Goal: Task Accomplishment & Management: Complete application form

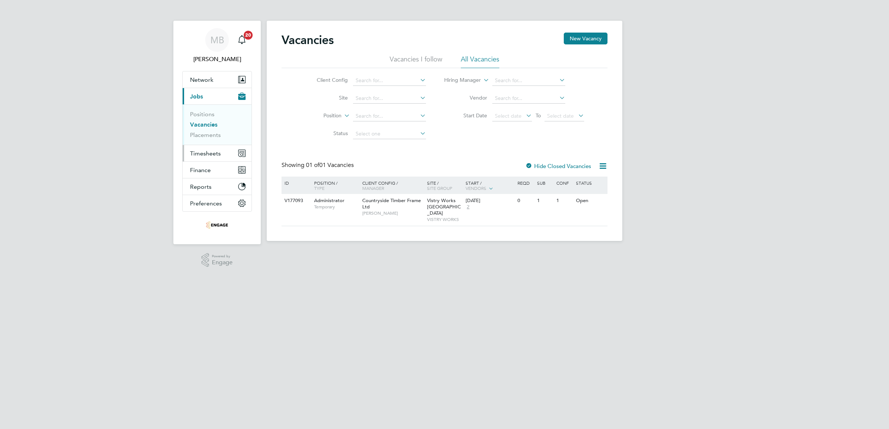
click at [210, 154] on span "Timesheets" at bounding box center [205, 153] width 31 height 7
click at [202, 153] on span "Timesheets" at bounding box center [205, 153] width 31 height 7
click at [211, 130] on link "Timesheets" at bounding box center [205, 130] width 31 height 7
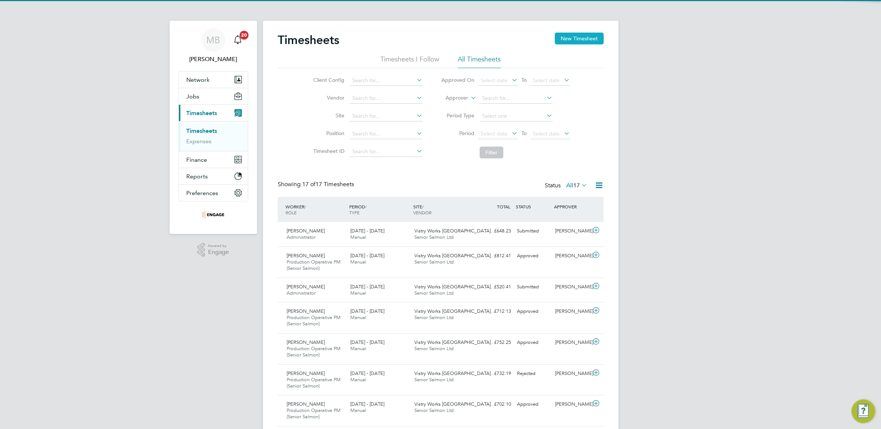
click at [578, 40] on button "New Timesheet" at bounding box center [579, 39] width 49 height 12
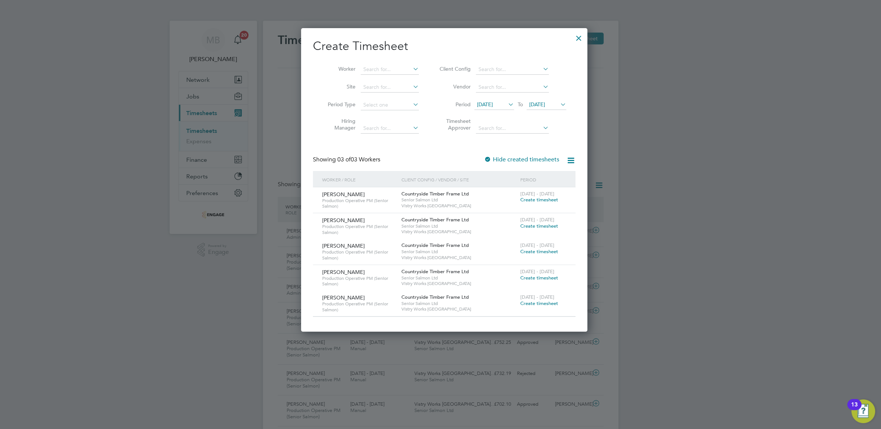
click at [548, 200] on span "Create timesheet" at bounding box center [540, 200] width 38 height 6
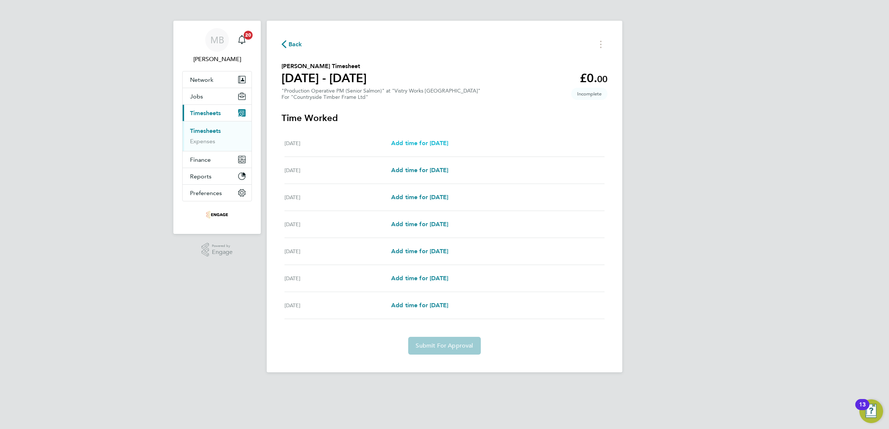
click at [415, 148] on link "Add time for [DATE]" at bounding box center [419, 143] width 57 height 9
select select "15"
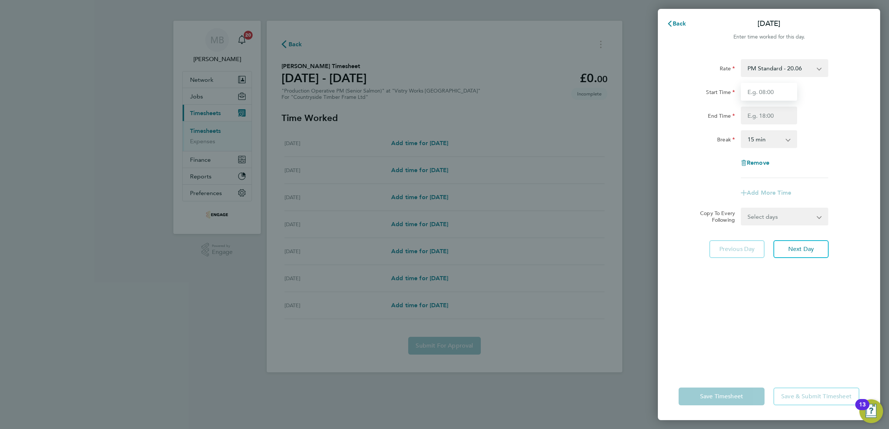
click at [783, 89] on input "Start Time" at bounding box center [769, 92] width 56 height 18
type input "06:00"
click at [761, 119] on input "End Time" at bounding box center [769, 116] width 56 height 18
type input "16:00"
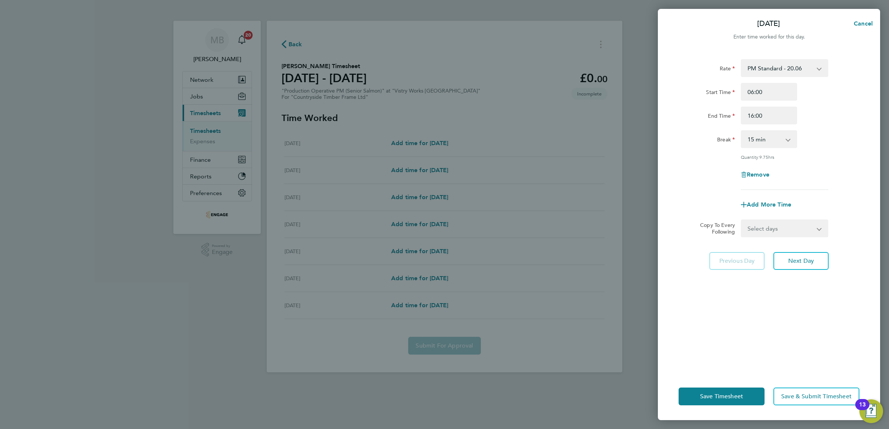
click at [788, 140] on app-icon-cross-button at bounding box center [792, 139] width 9 height 16
click at [788, 141] on app-icon-cross-button at bounding box center [792, 139] width 9 height 16
click at [788, 135] on app-icon-cross-button at bounding box center [792, 139] width 9 height 16
click at [788, 140] on app-icon-cross-button at bounding box center [792, 139] width 9 height 16
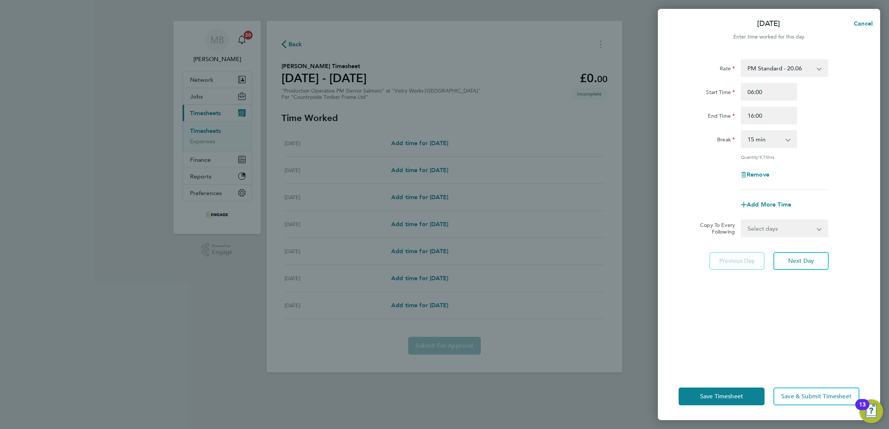
click at [788, 140] on app-icon-cross-button at bounding box center [792, 139] width 9 height 16
click at [742, 131] on select "0 min 15 min 30 min 45 min 60 min 75 min 90 min" at bounding box center [765, 139] width 46 height 16
select select "30"
click option "30 min" at bounding box center [0, 0] width 0 height 0
click at [792, 258] on span "Next Day" at bounding box center [801, 260] width 26 height 7
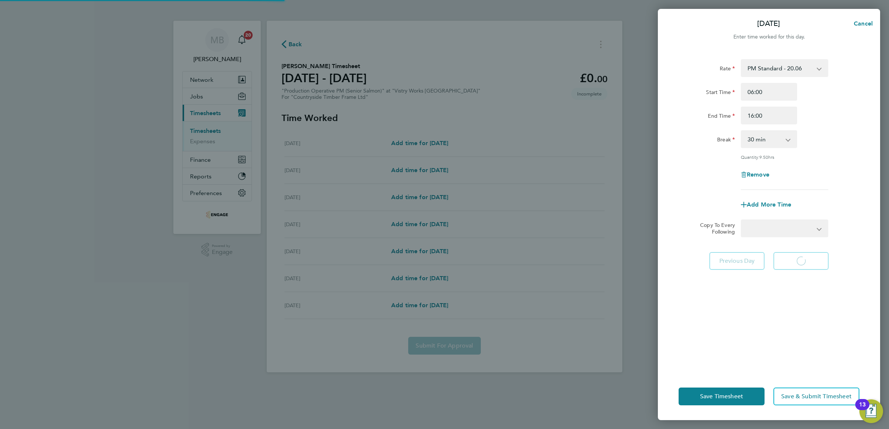
select select "15"
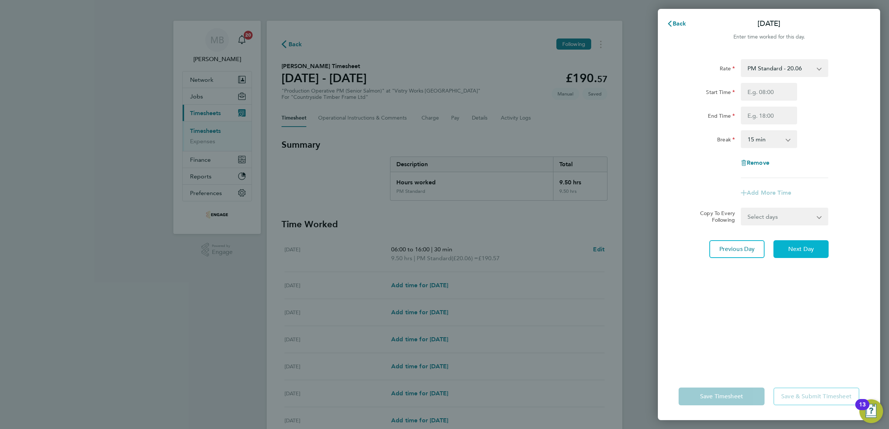
click at [799, 248] on span "Next Day" at bounding box center [801, 249] width 26 height 7
select select "15"
click at [759, 100] on input "Start Time" at bounding box center [769, 92] width 56 height 18
type input "06:00"
type input "14:00"
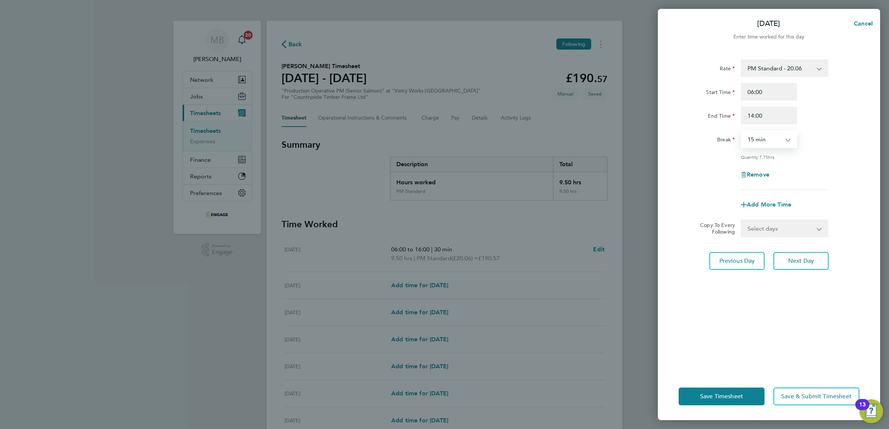
click at [742, 131] on select "0 min 15 min 30 min 45 min 60 min 75 min 90 min" at bounding box center [765, 139] width 46 height 16
select select "30"
click option "30 min" at bounding box center [0, 0] width 0 height 0
click at [789, 262] on span "Next Day" at bounding box center [801, 260] width 26 height 7
select select "15"
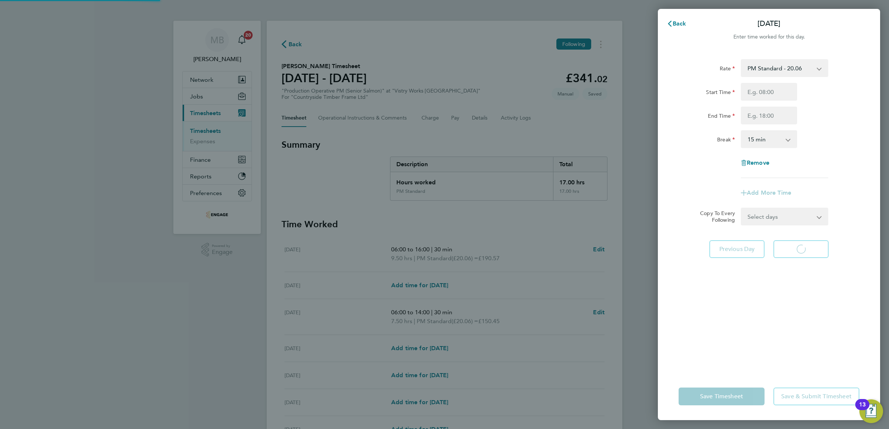
select select "15"
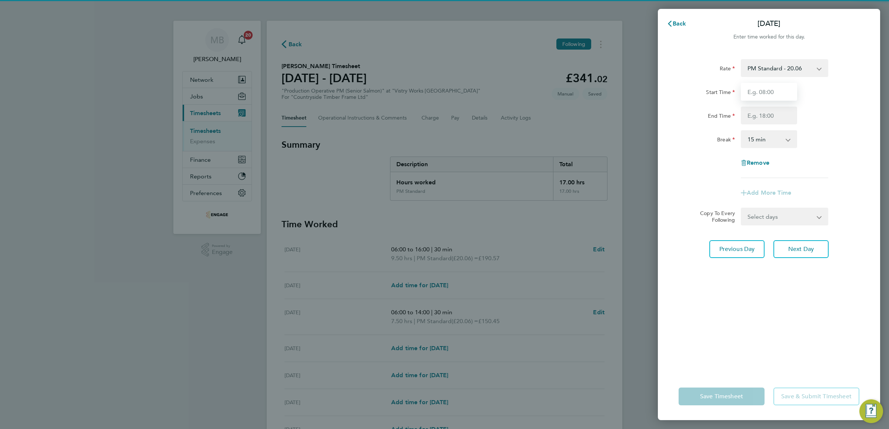
click at [773, 91] on input "Start Time" at bounding box center [769, 92] width 56 height 18
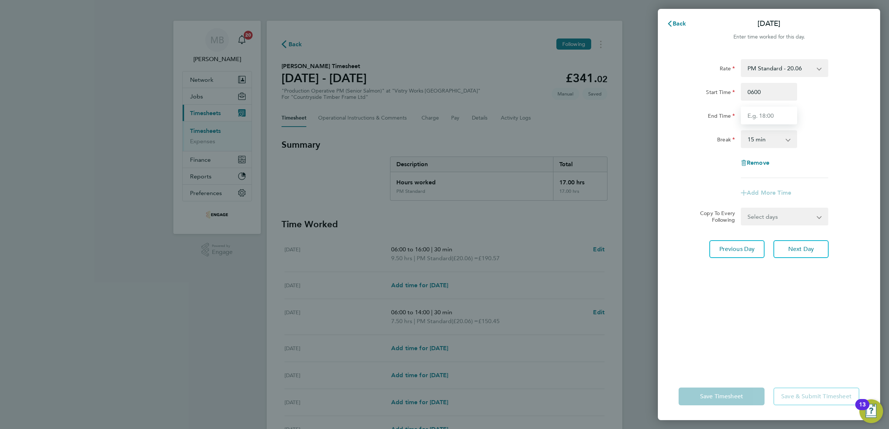
type input "06:00"
type input "14:00"
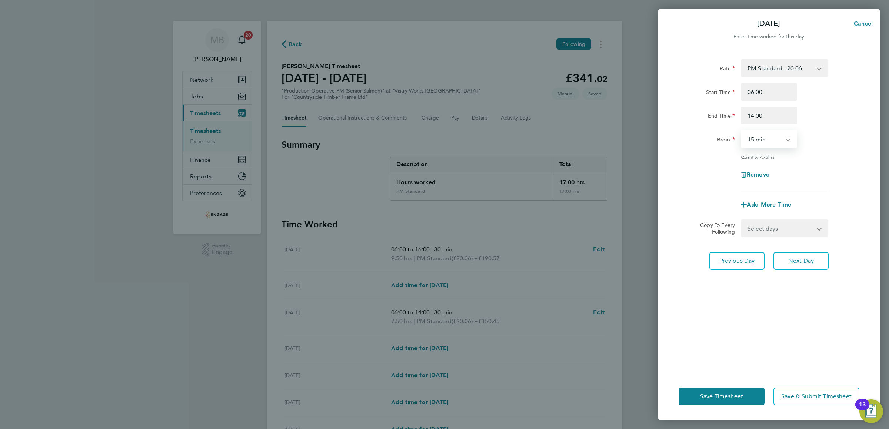
click at [742, 131] on select "0 min 15 min 30 min 45 min 60 min 75 min 90 min" at bounding box center [765, 139] width 46 height 16
select select "30"
click option "30 min" at bounding box center [0, 0] width 0 height 0
click at [780, 260] on button "Next Day" at bounding box center [801, 261] width 55 height 18
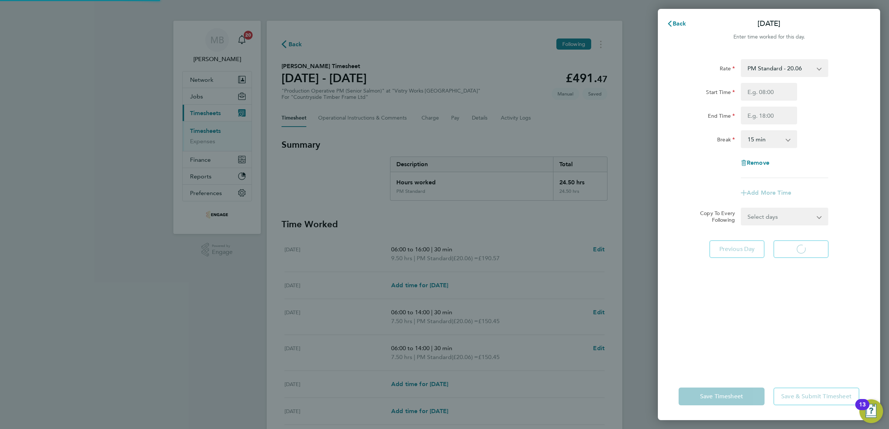
select select "15"
click at [762, 88] on input "Start Time" at bounding box center [769, 92] width 56 height 18
type input "06:00"
type input "14:00"
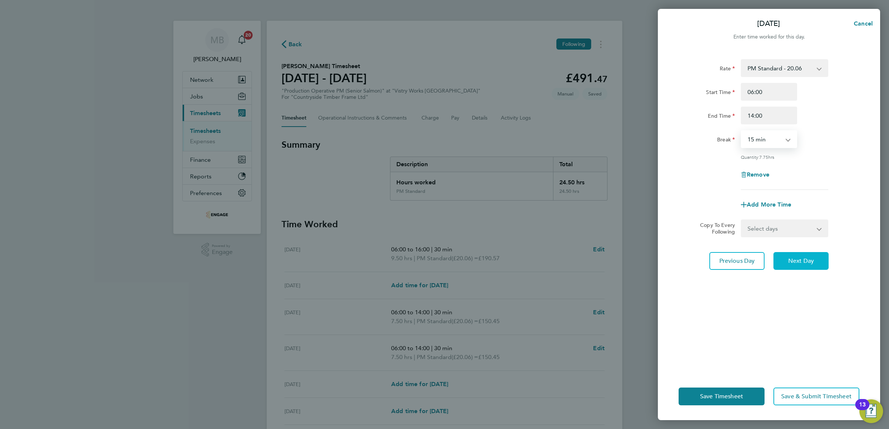
click at [796, 261] on span "Next Day" at bounding box center [801, 260] width 26 height 7
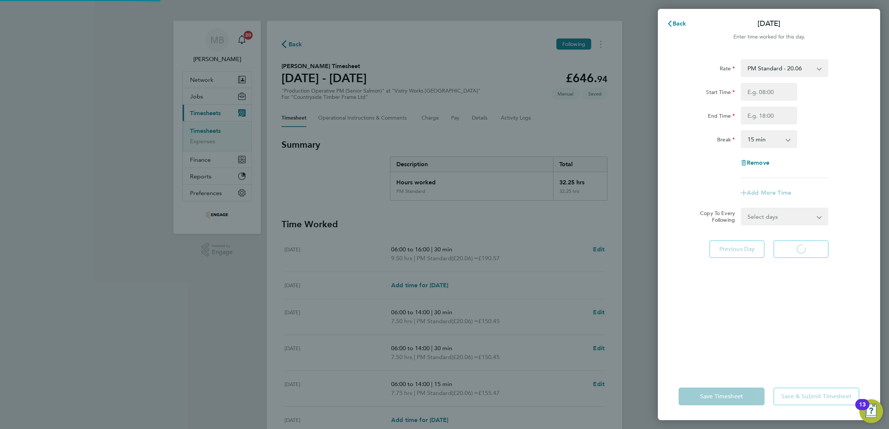
select select "15"
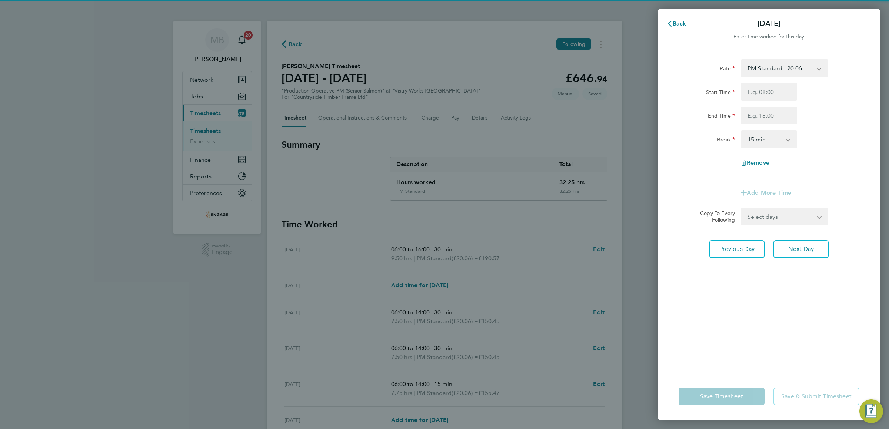
click at [819, 72] on app-icon-cross-button at bounding box center [823, 68] width 9 height 16
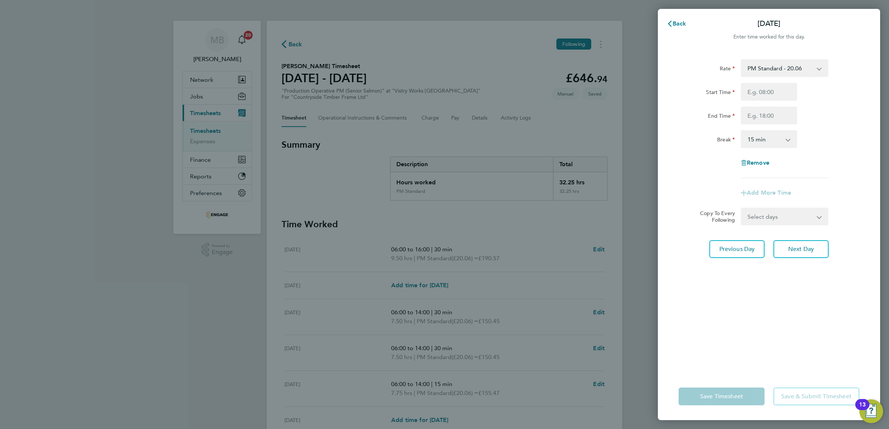
click at [742, 60] on select "PM Standard - 20.06 PM OT 1 - 30.08 PM OT2 - 40.11" at bounding box center [780, 68] width 77 height 16
select select "15"
click at [775, 87] on input "Start Time" at bounding box center [769, 92] width 56 height 18
type input "06:00"
type input "14:00"
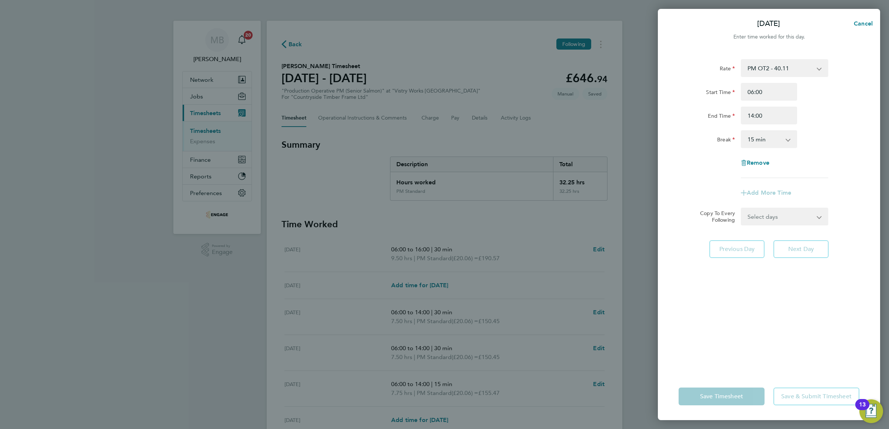
click at [742, 131] on select "0 min 15 min 30 min 45 min 60 min 75 min 90 min" at bounding box center [765, 139] width 46 height 16
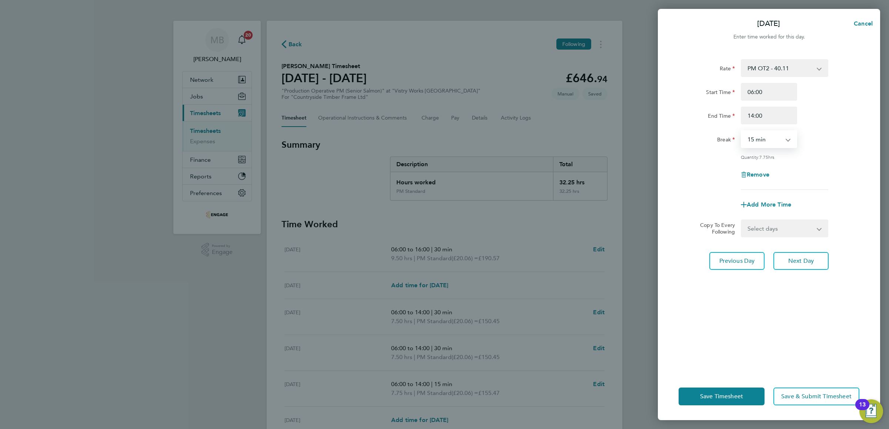
select select "30"
click option "30 min" at bounding box center [0, 0] width 0 height 0
click at [722, 393] on span "Save Timesheet" at bounding box center [721, 396] width 43 height 7
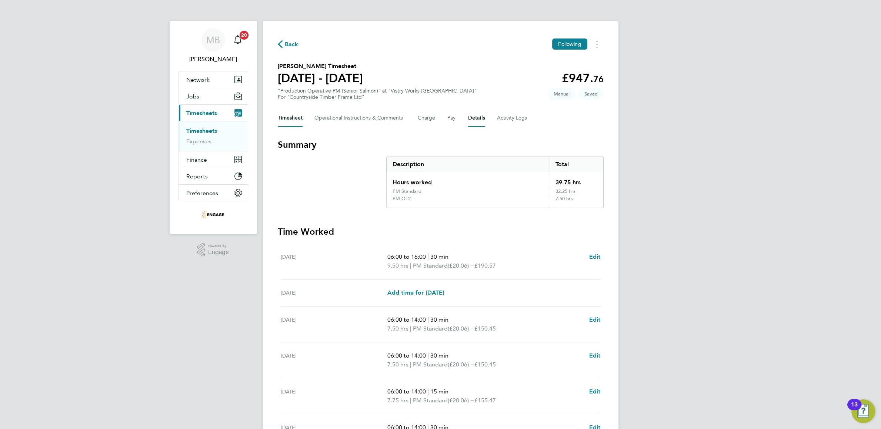
click at [482, 121] on button "Details" at bounding box center [476, 118] width 17 height 18
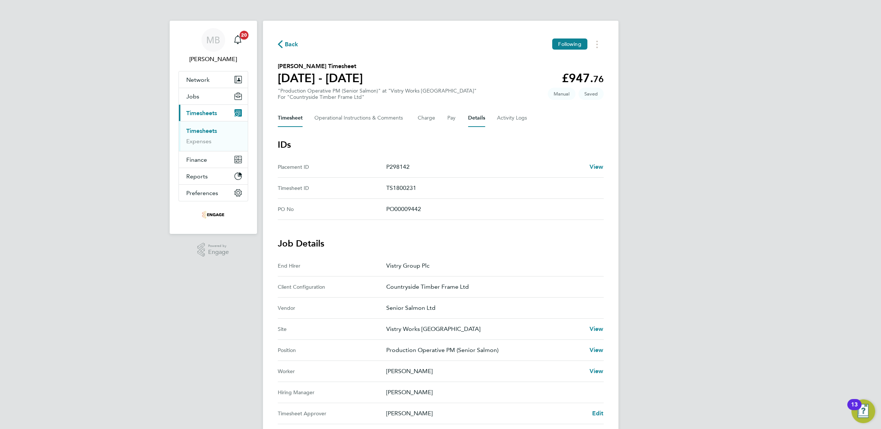
click at [294, 120] on button "Timesheet" at bounding box center [290, 118] width 25 height 18
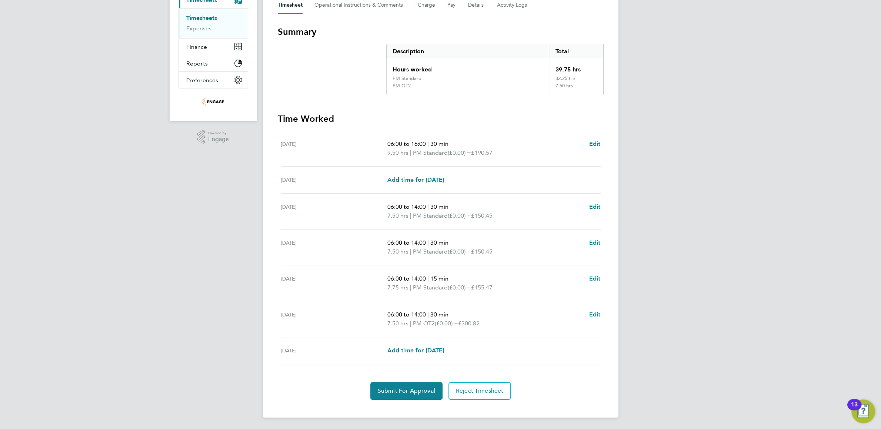
scroll to position [116, 0]
click at [391, 389] on span "Submit For Approval" at bounding box center [406, 390] width 57 height 7
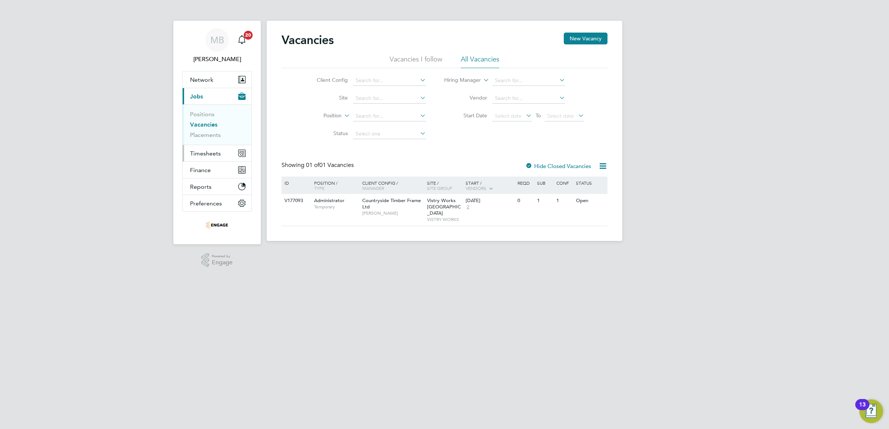
click at [205, 157] on button "Timesheets" at bounding box center [217, 153] width 69 height 16
click at [356, 206] on span "Temporary" at bounding box center [336, 207] width 44 height 6
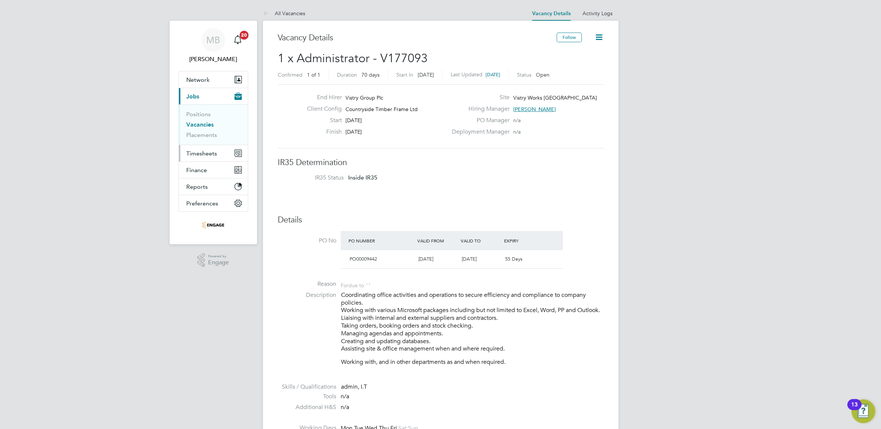
click at [196, 156] on span "Timesheets" at bounding box center [201, 153] width 31 height 7
click at [210, 132] on link "Timesheets" at bounding box center [201, 130] width 31 height 7
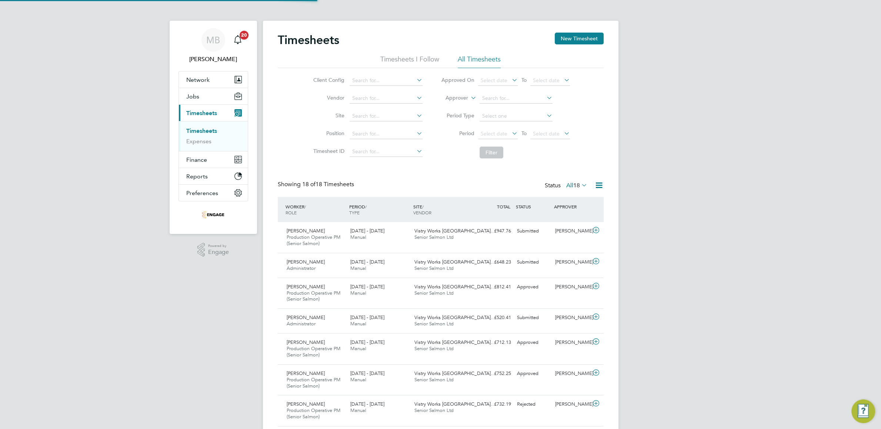
scroll to position [26, 72]
